Goal: Task Accomplishment & Management: Manage account settings

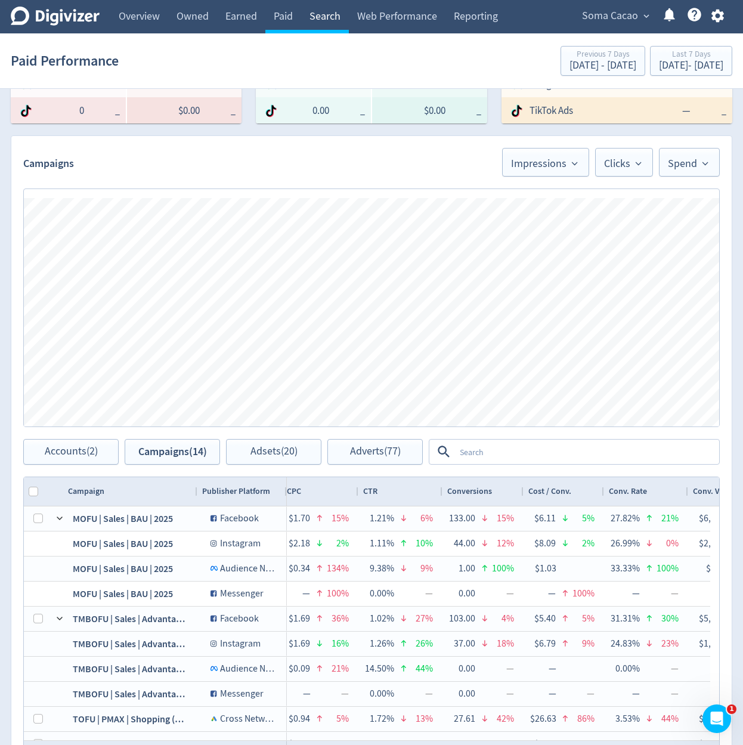
scroll to position [0, 1114]
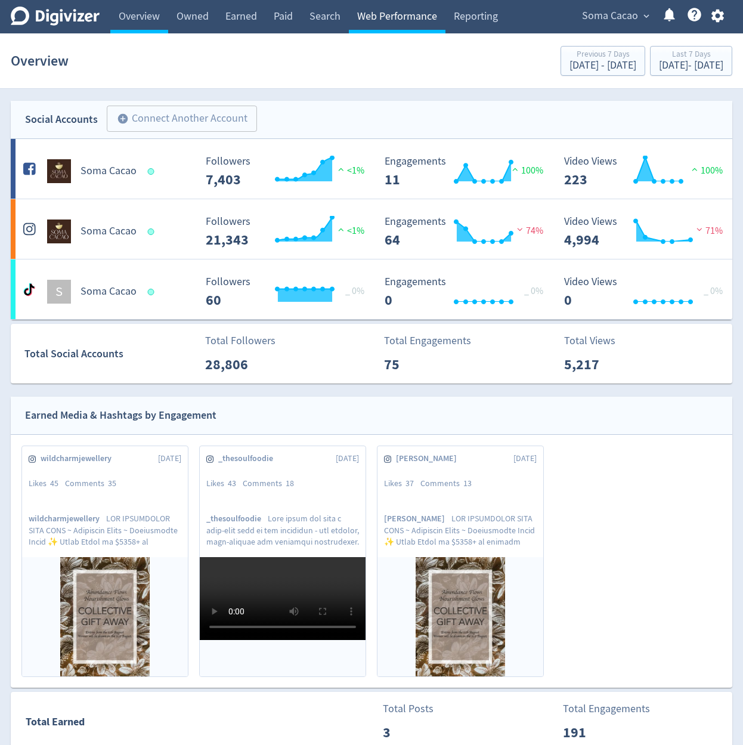
click at [407, 20] on link "Web Performance" at bounding box center [397, 16] width 97 height 33
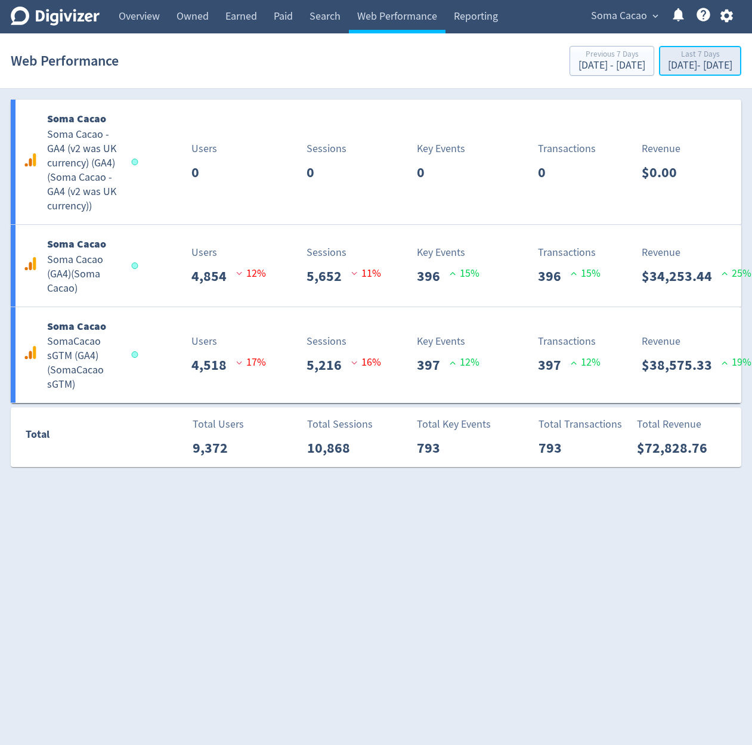
click at [675, 61] on div "Aug 7, 2025 - Aug 13, 2025" at bounding box center [700, 65] width 64 height 11
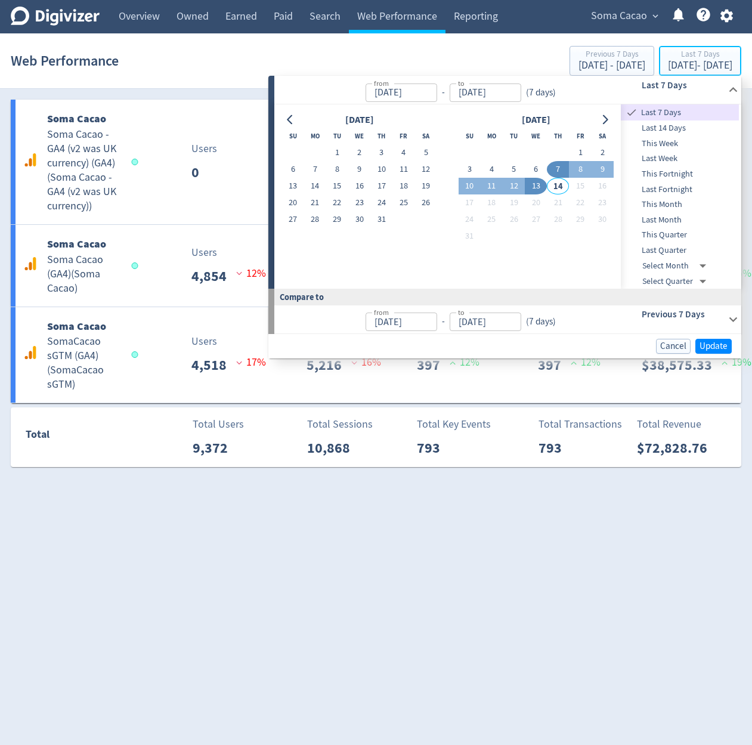
type input "Aug 07, 2025"
type input "Aug 13, 2025"
type input "[DATE]"
type input "Aug 06, 2025"
click at [330, 146] on button "1" at bounding box center [337, 152] width 22 height 17
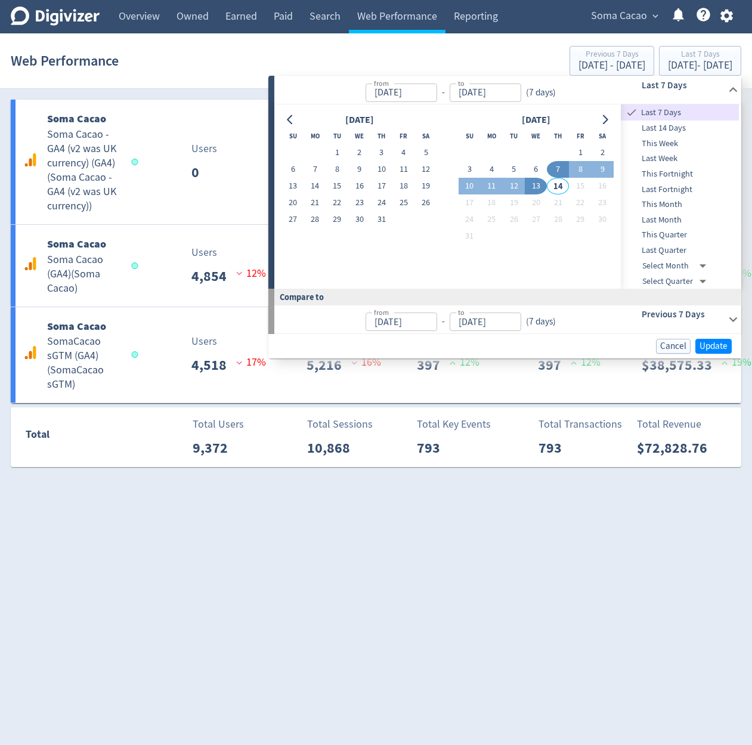
type input "Jul 01, 2025"
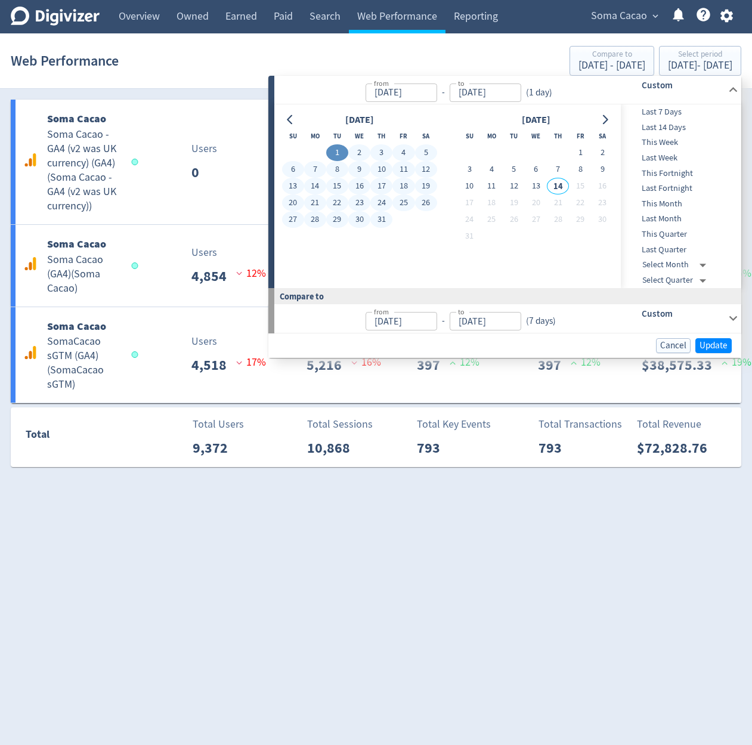
click at [385, 223] on button "31" at bounding box center [381, 219] width 22 height 17
type input "[DATE]"
type input "May 31, 2025"
type input "Jun 30, 2025"
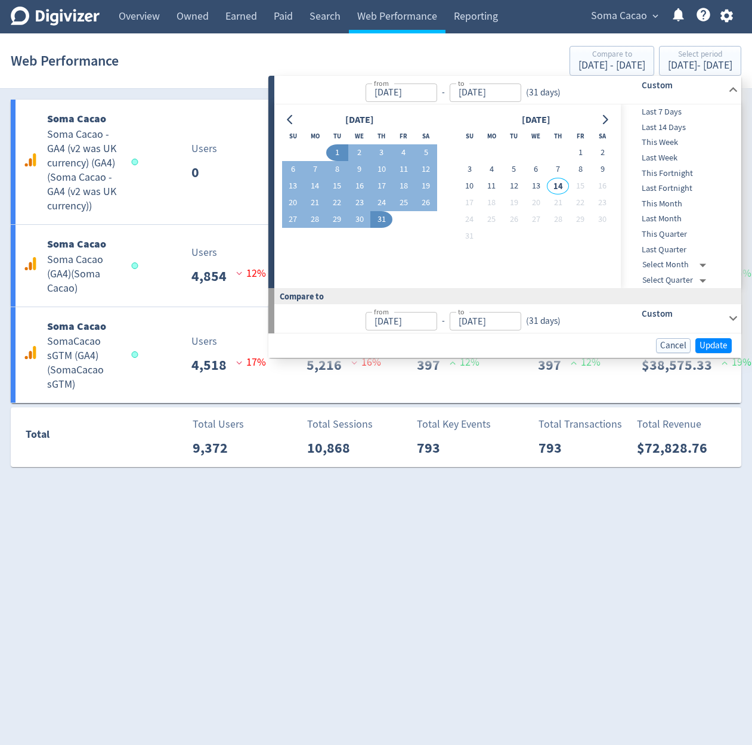
click at [709, 337] on div "Cancel Update" at bounding box center [504, 345] width 473 height 24
click at [709, 338] on div "Cancel Update" at bounding box center [504, 345] width 473 height 24
click at [709, 341] on span "Update" at bounding box center [714, 345] width 28 height 9
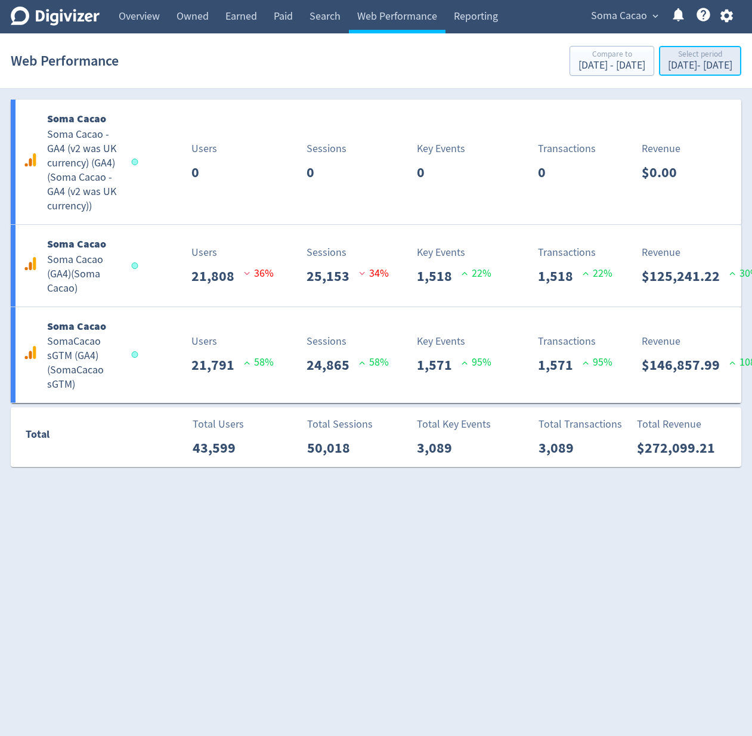
click at [668, 66] on div "Jul 1, 2025 - Jul 31, 2025" at bounding box center [700, 65] width 64 height 11
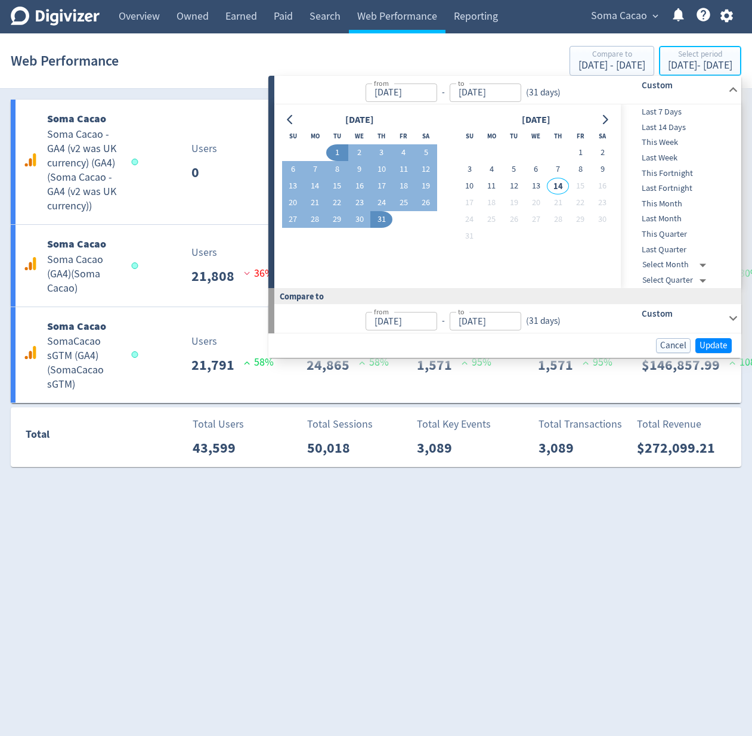
type input "Jul 01, 2025"
type input "[DATE]"
type input "May 31, 2025"
type input "Jun 30, 2025"
click at [513, 184] on button "12" at bounding box center [514, 186] width 22 height 17
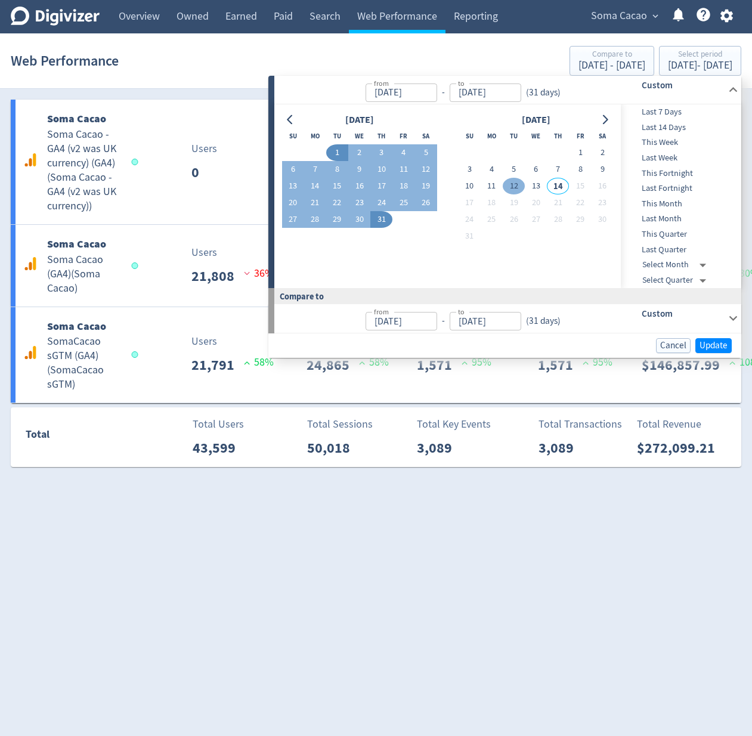
type input "Aug 12, 2025"
click at [513, 184] on button "12" at bounding box center [514, 186] width 22 height 17
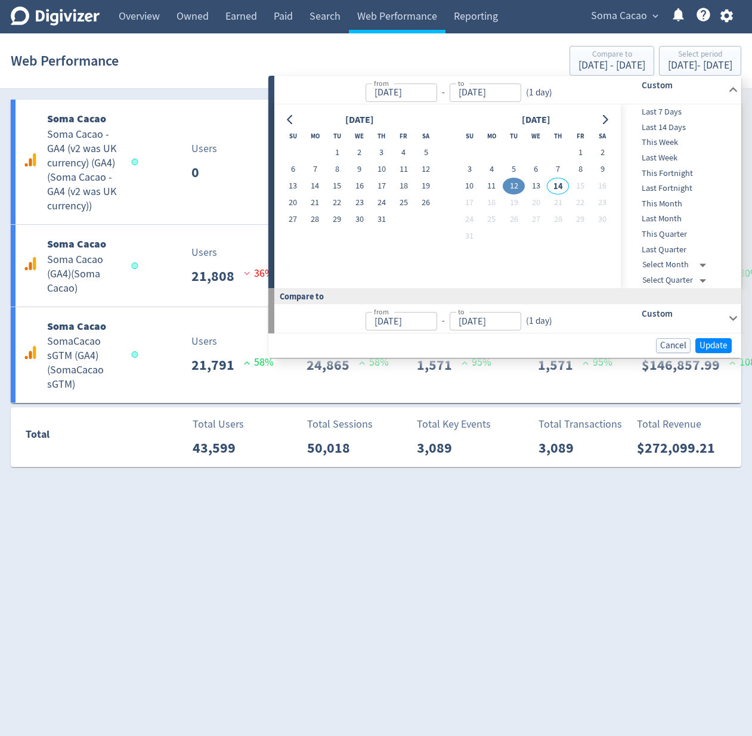
type input "Aug 11, 2025"
click at [706, 338] on button "Update" at bounding box center [713, 345] width 36 height 15
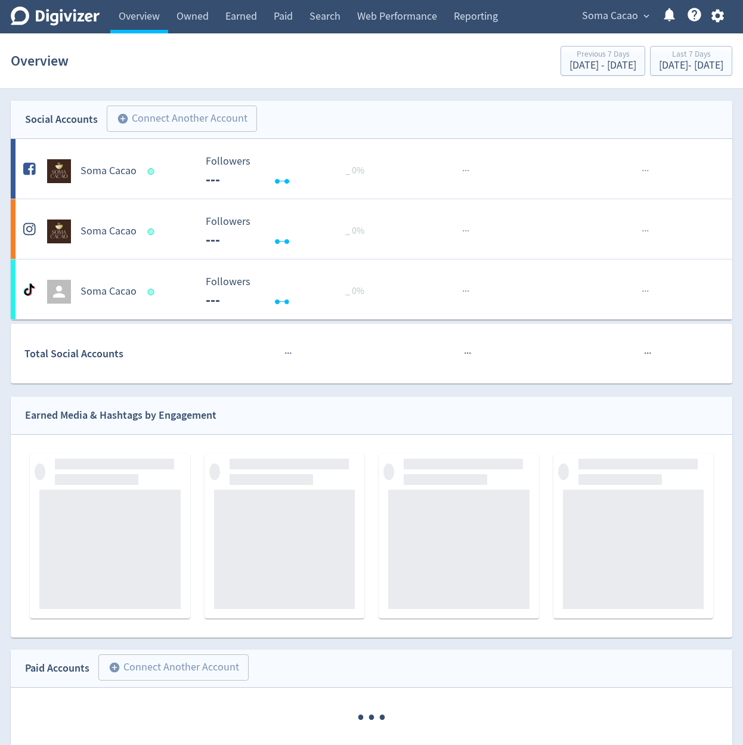
click at [716, 8] on icon "button" at bounding box center [718, 16] width 16 height 16
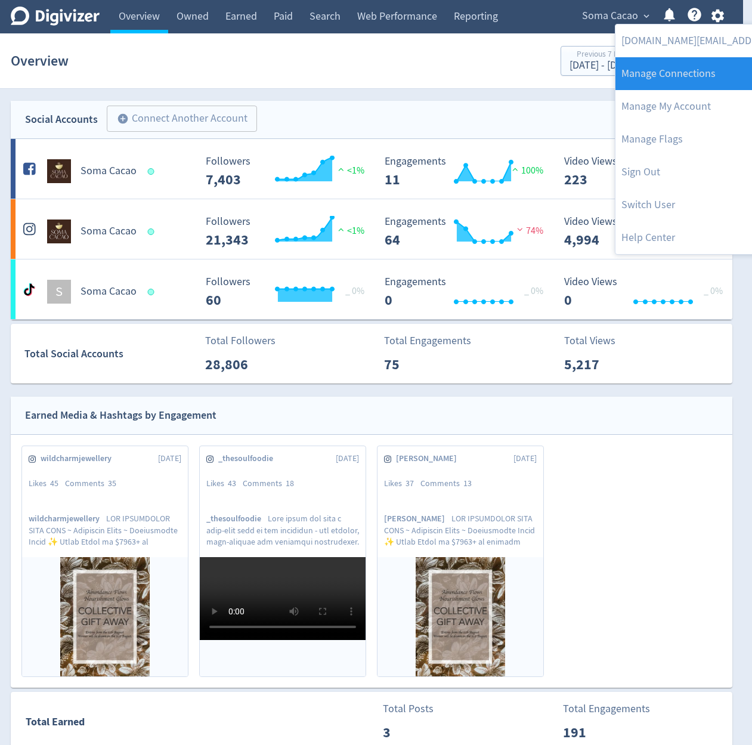
click at [699, 82] on link "Manage Connections" at bounding box center [736, 73] width 243 height 33
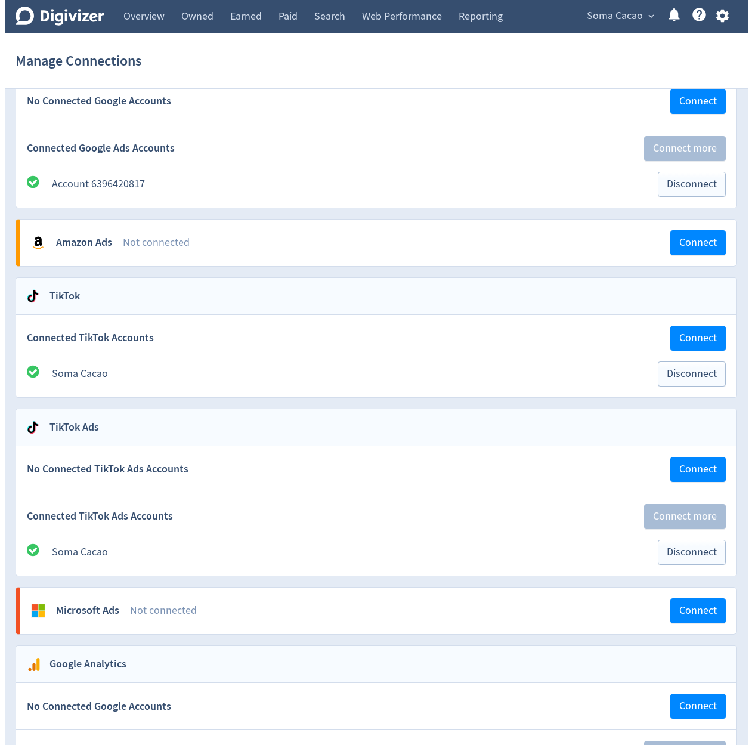
scroll to position [1087, 0]
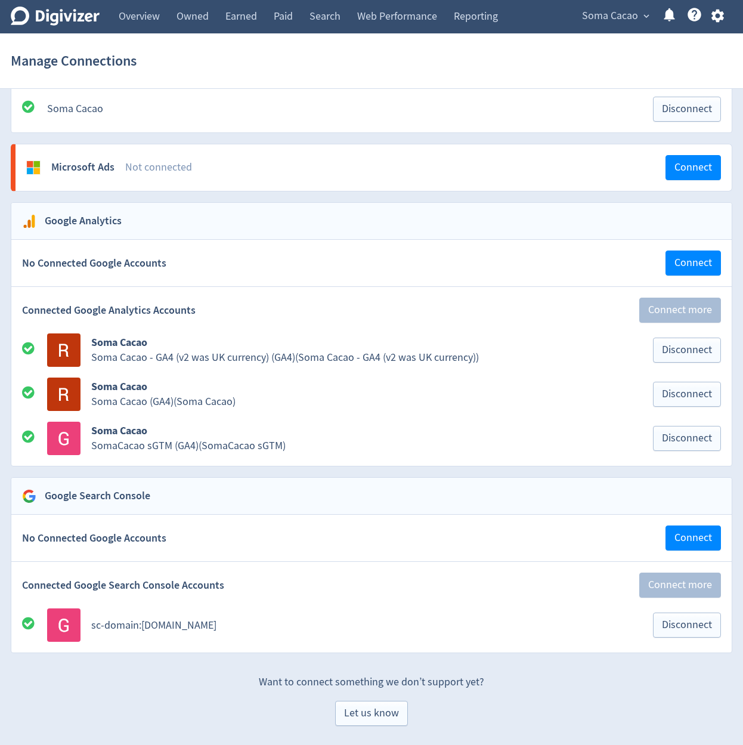
click at [711, 10] on icon "button" at bounding box center [718, 16] width 16 height 16
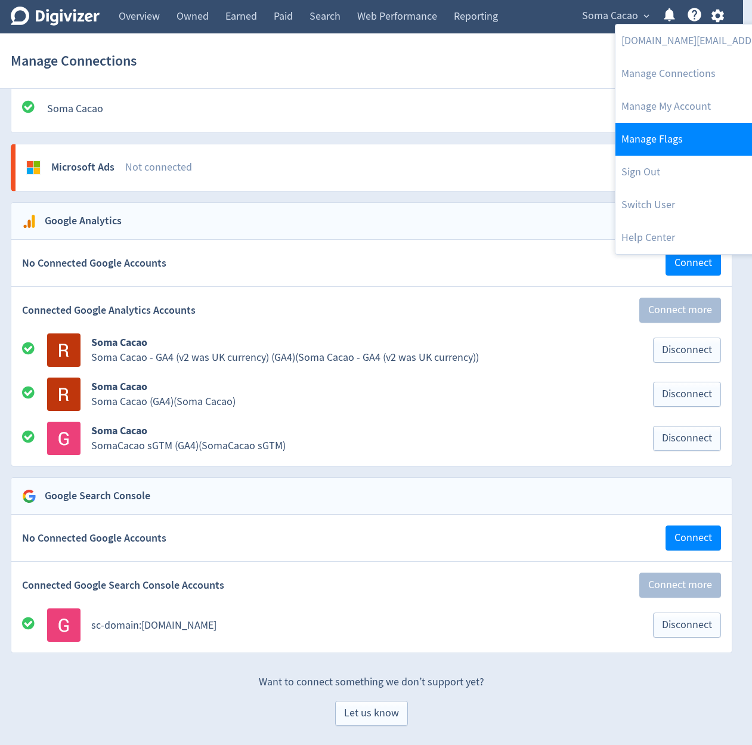
click at [673, 137] on link "Manage Flags" at bounding box center [736, 139] width 243 height 33
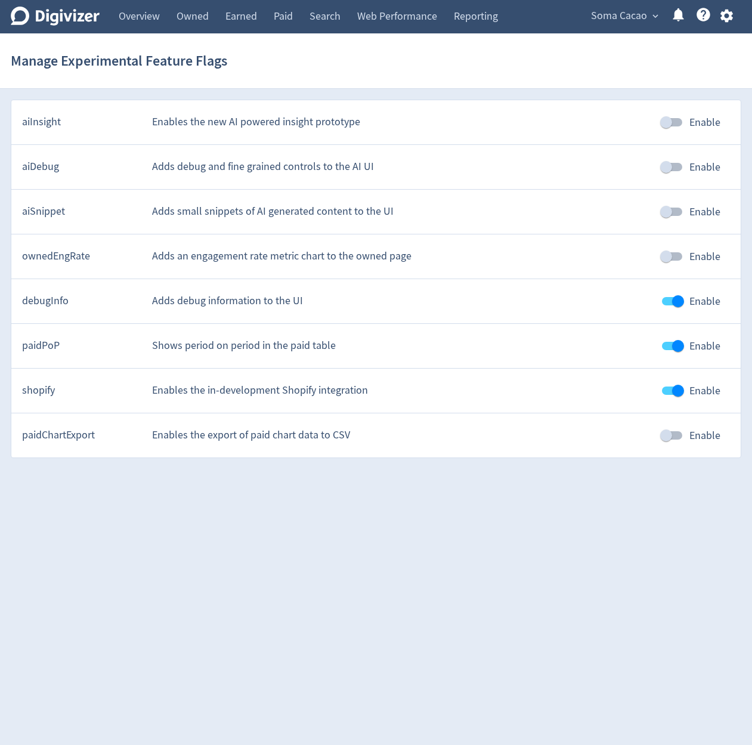
click at [673, 436] on input "Enable" at bounding box center [666, 435] width 68 height 23
checkbox input "true"
click at [723, 1] on div "Soma Cacao expand_more Help Center - Searchable support on using Digivizer" at bounding box center [659, 16] width 163 height 33
click at [724, 10] on icon "button" at bounding box center [727, 16] width 16 height 16
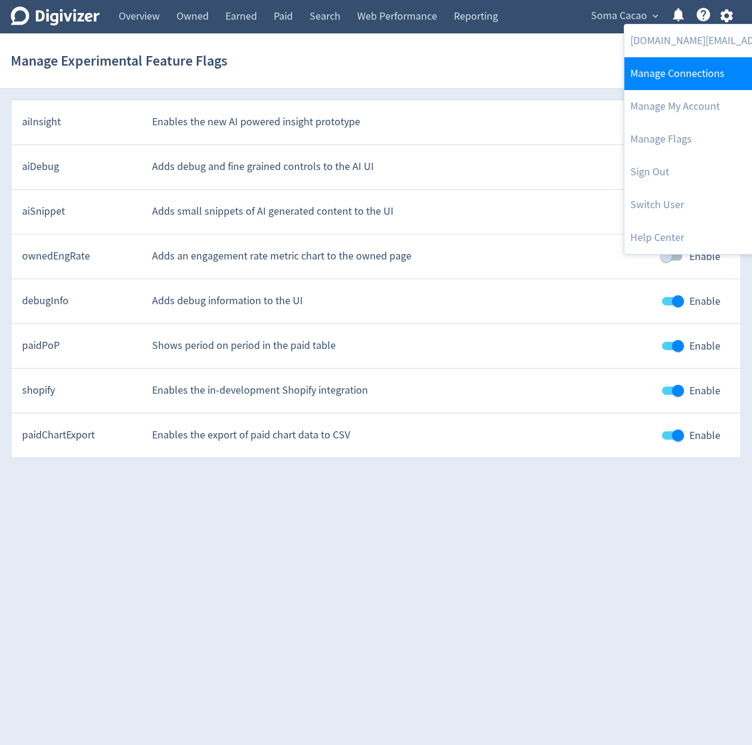
click at [706, 74] on link "Manage Connections" at bounding box center [745, 73] width 243 height 33
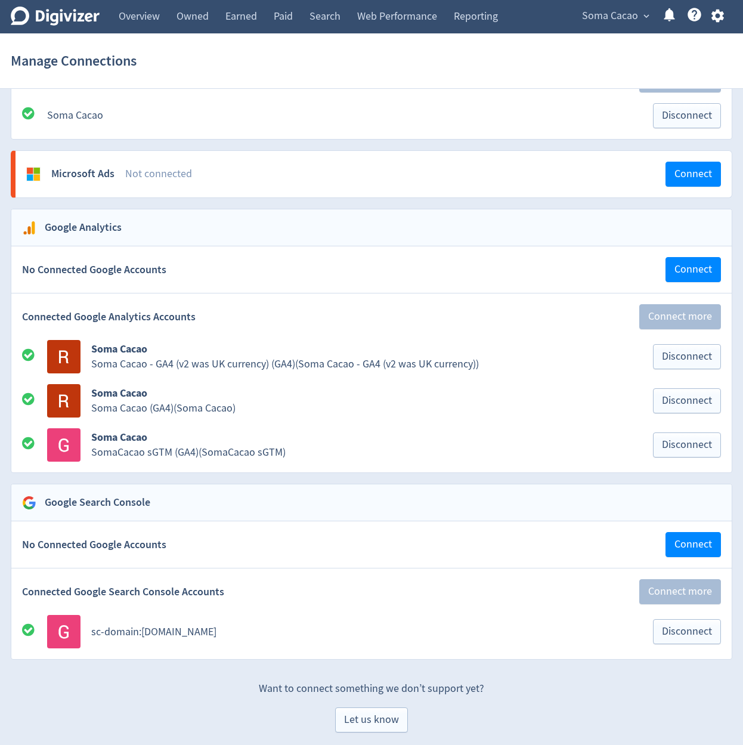
scroll to position [1087, 0]
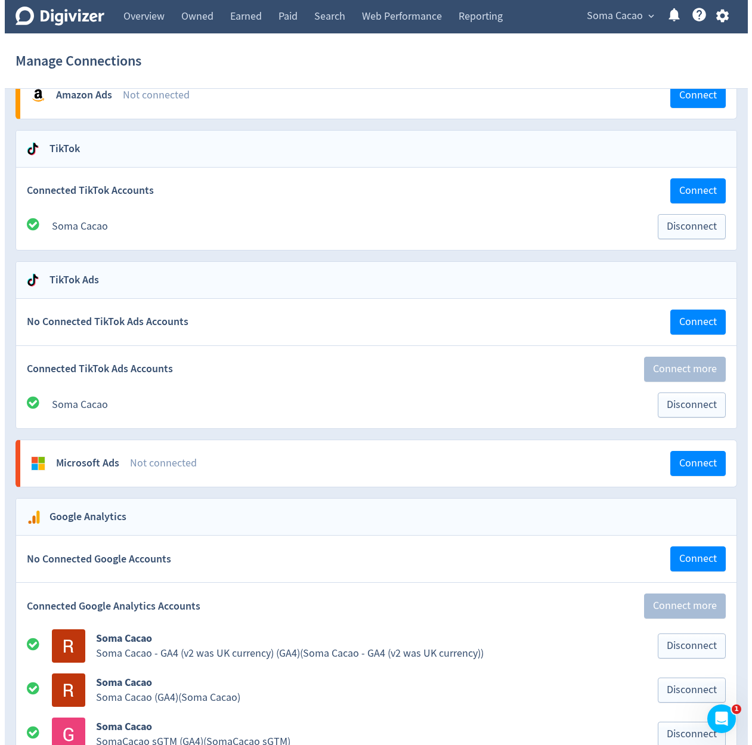
scroll to position [1087, 0]
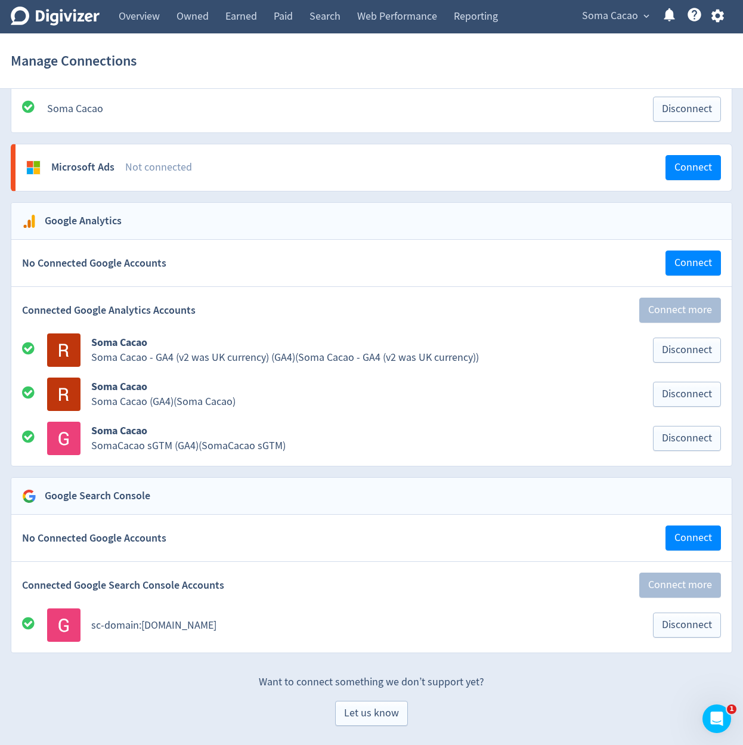
click at [617, 21] on span "Soma Cacao" at bounding box center [610, 16] width 56 height 19
